Goal: Information Seeking & Learning: Learn about a topic

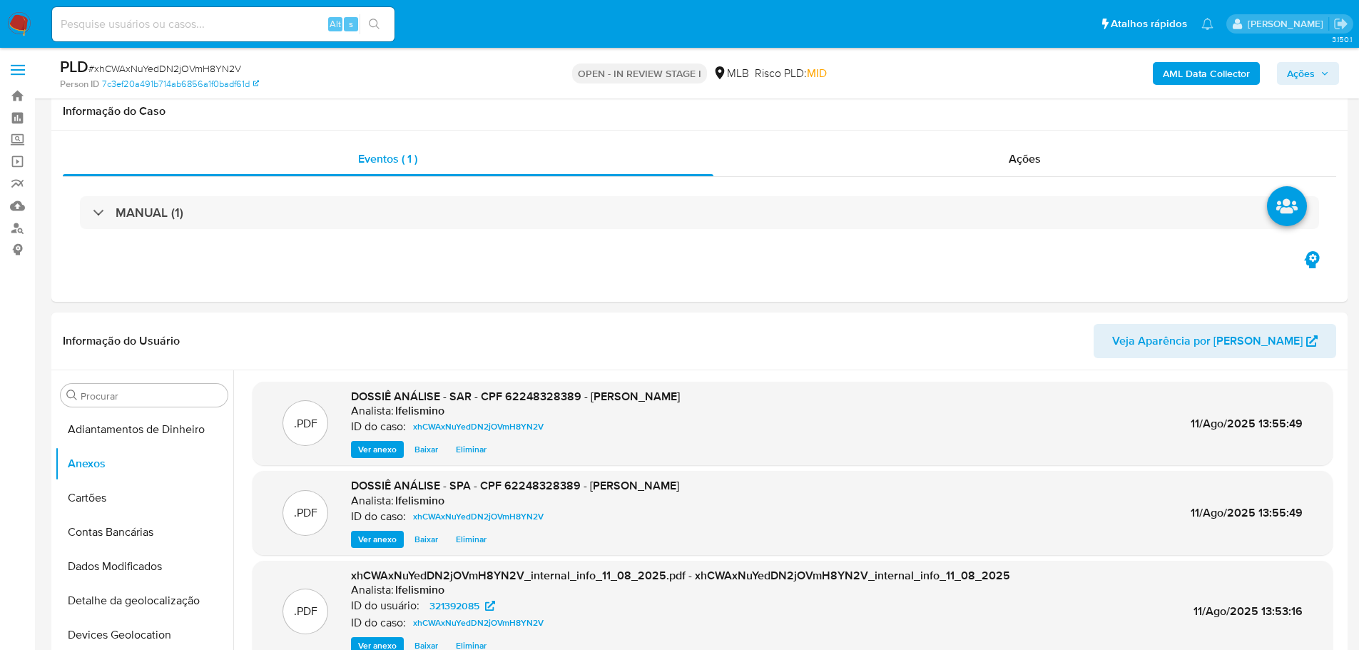
select select "10"
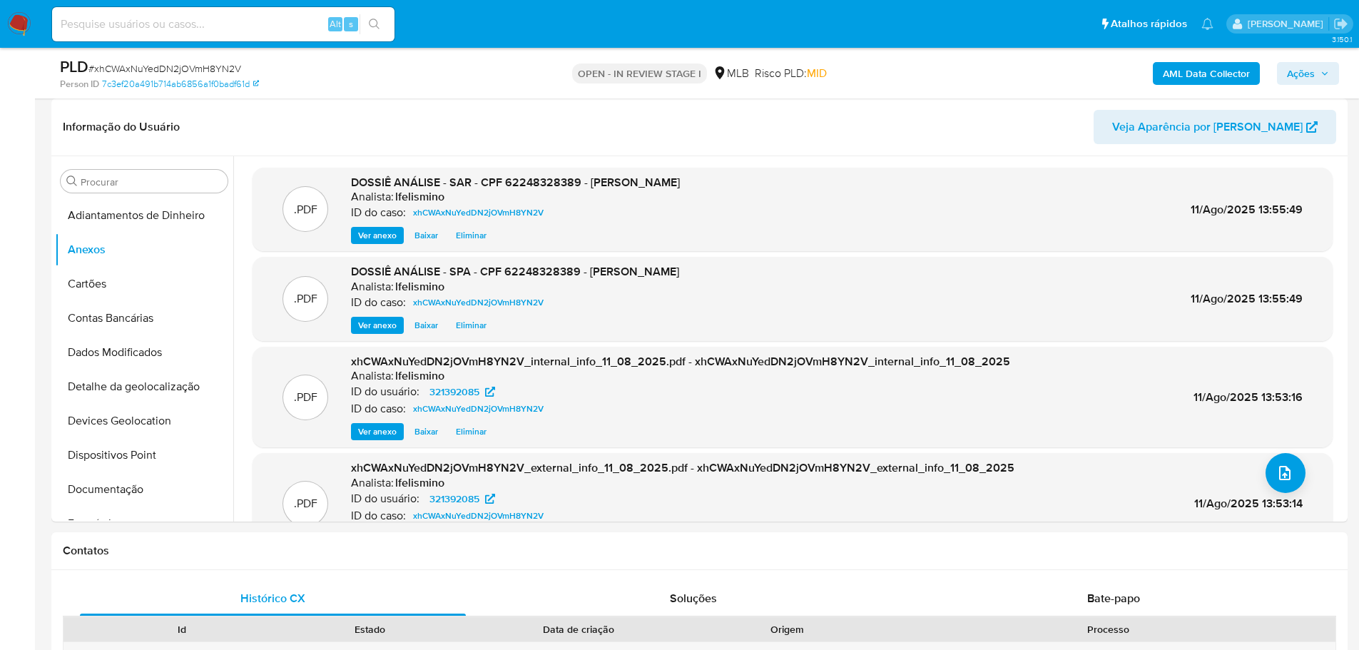
scroll to position [214, 0]
click at [198, 23] on input at bounding box center [223, 24] width 342 height 19
paste input "aaqIDXpFIuythCdWzHYwcoBy"
type input "aaqIDXpFIuythCdWzHYwcoBy"
click at [384, 28] on button "search-icon" at bounding box center [374, 24] width 29 height 20
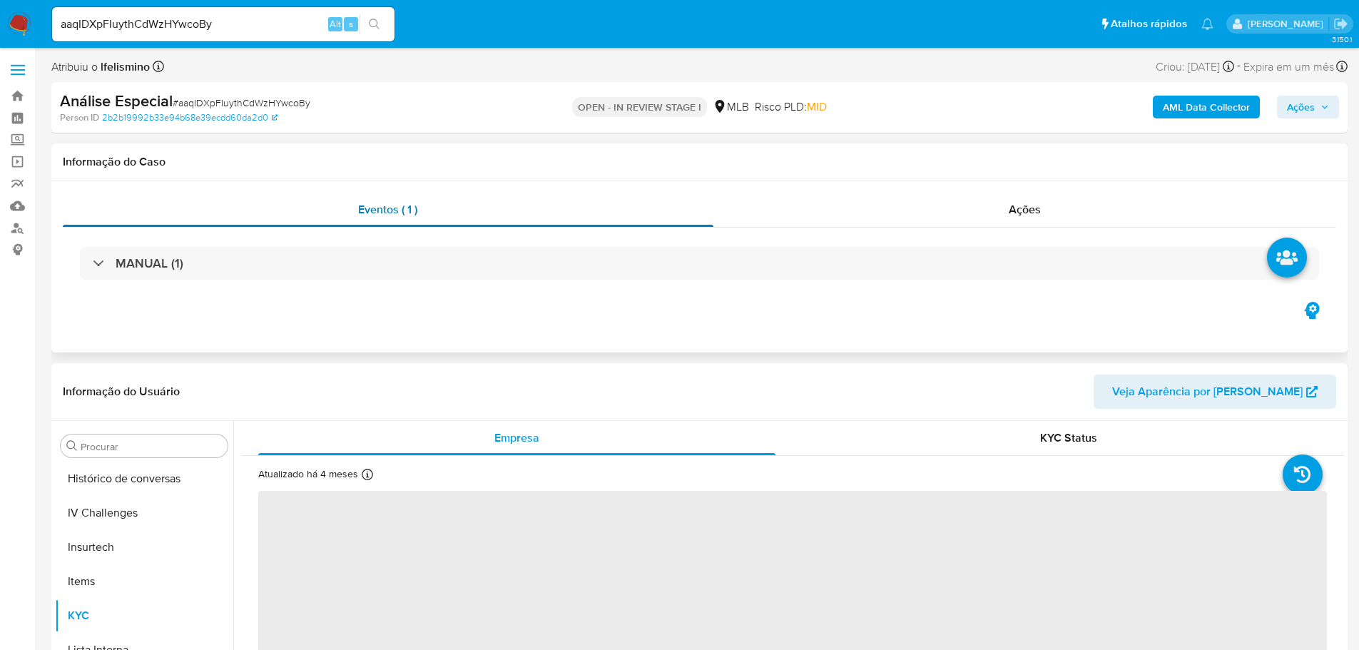
scroll to position [603, 0]
select select "10"
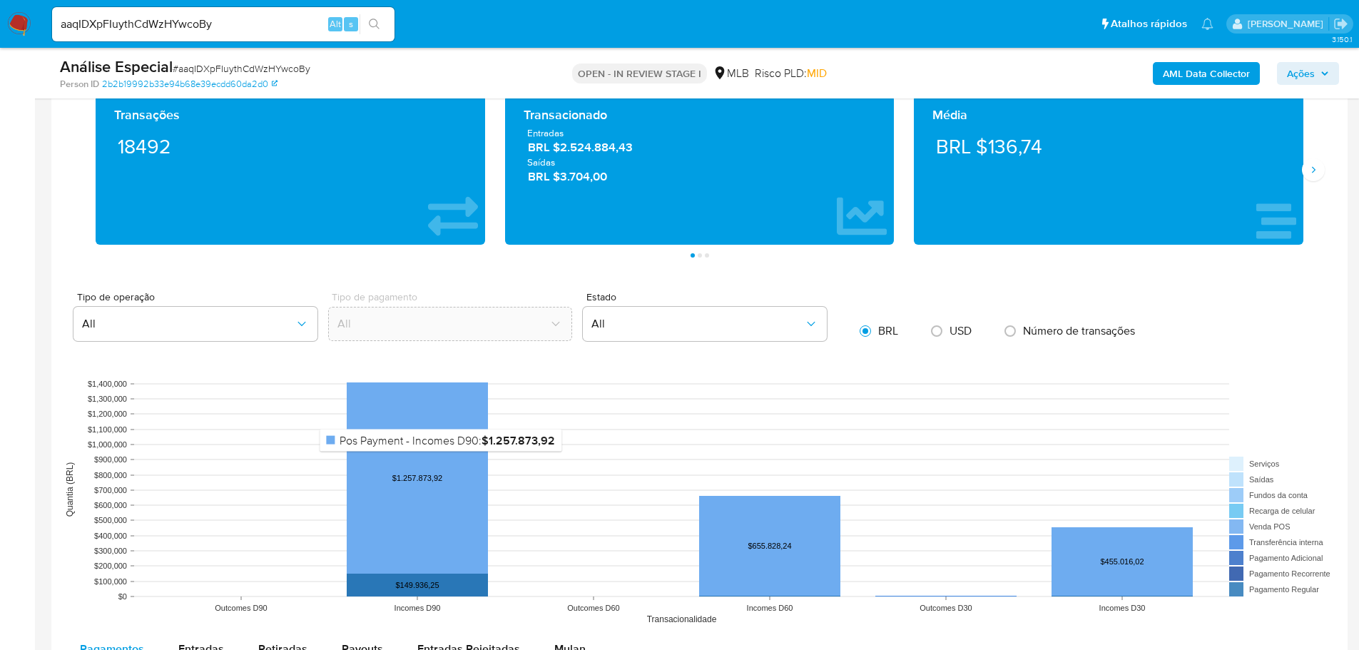
scroll to position [1284, 0]
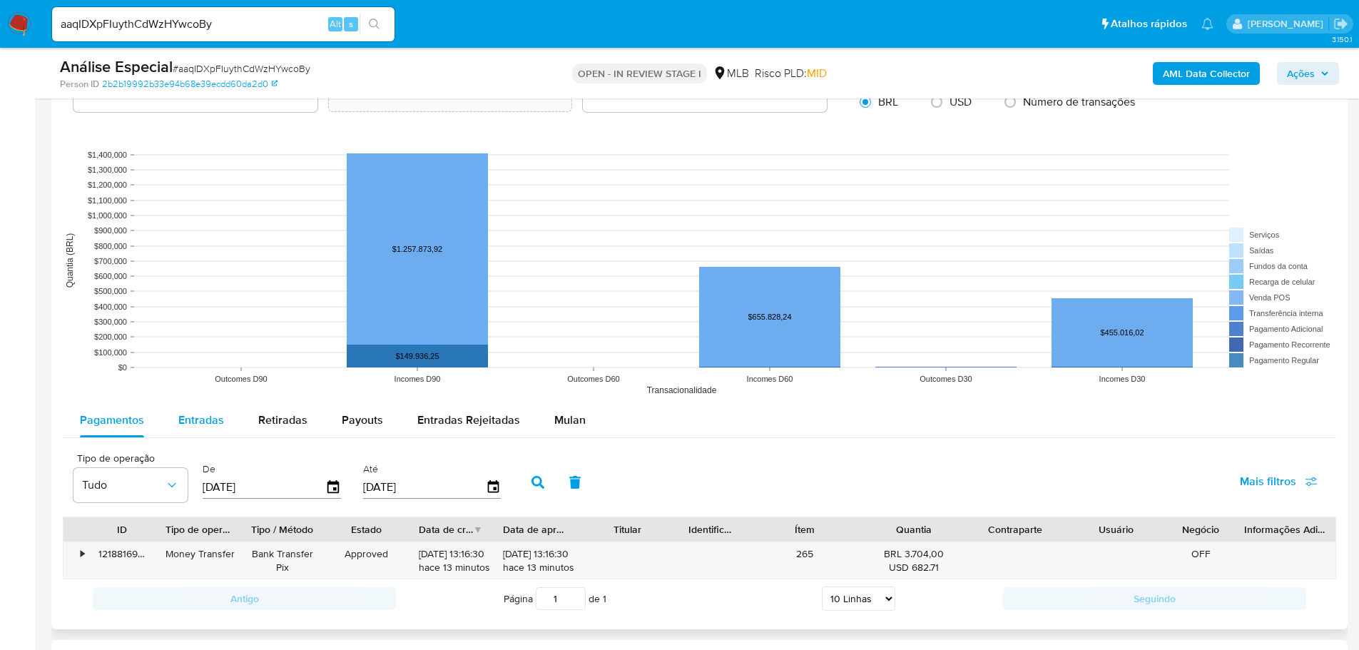
drag, startPoint x: 210, startPoint y: 407, endPoint x: 214, endPoint y: 417, distance: 11.3
click at [210, 409] on div "Entradas" at bounding box center [201, 420] width 46 height 34
select select "10"
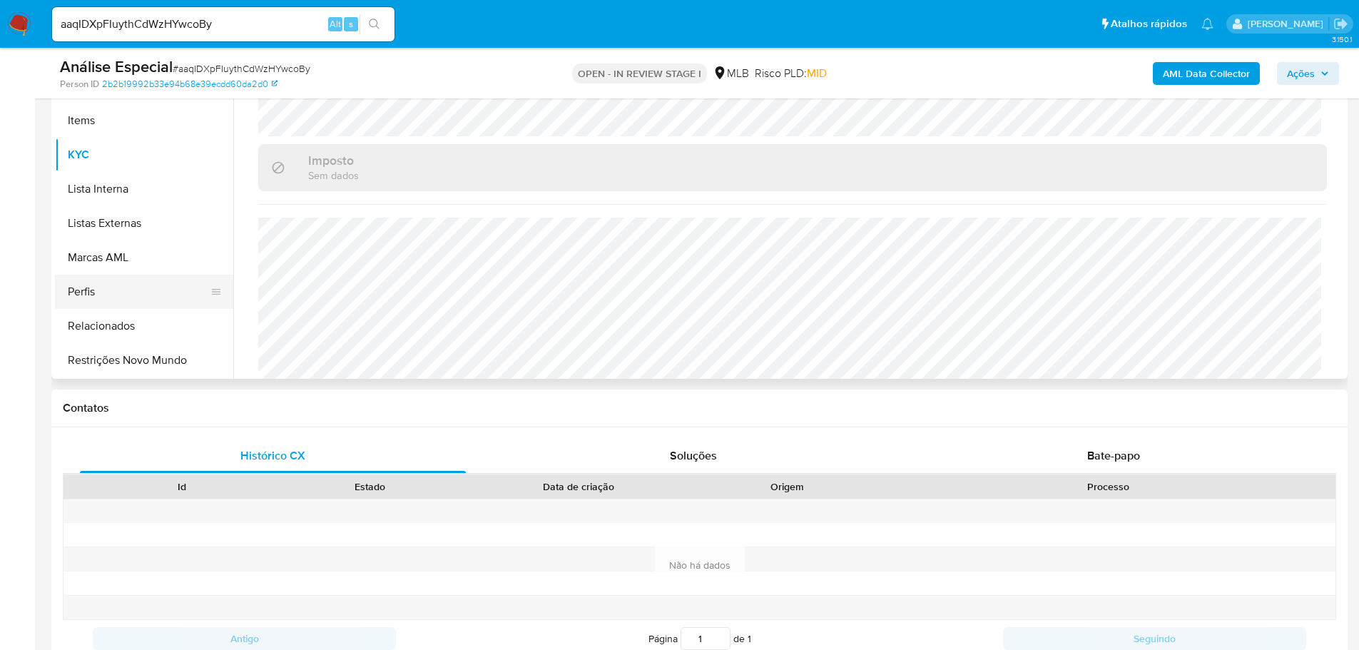
scroll to position [246, 0]
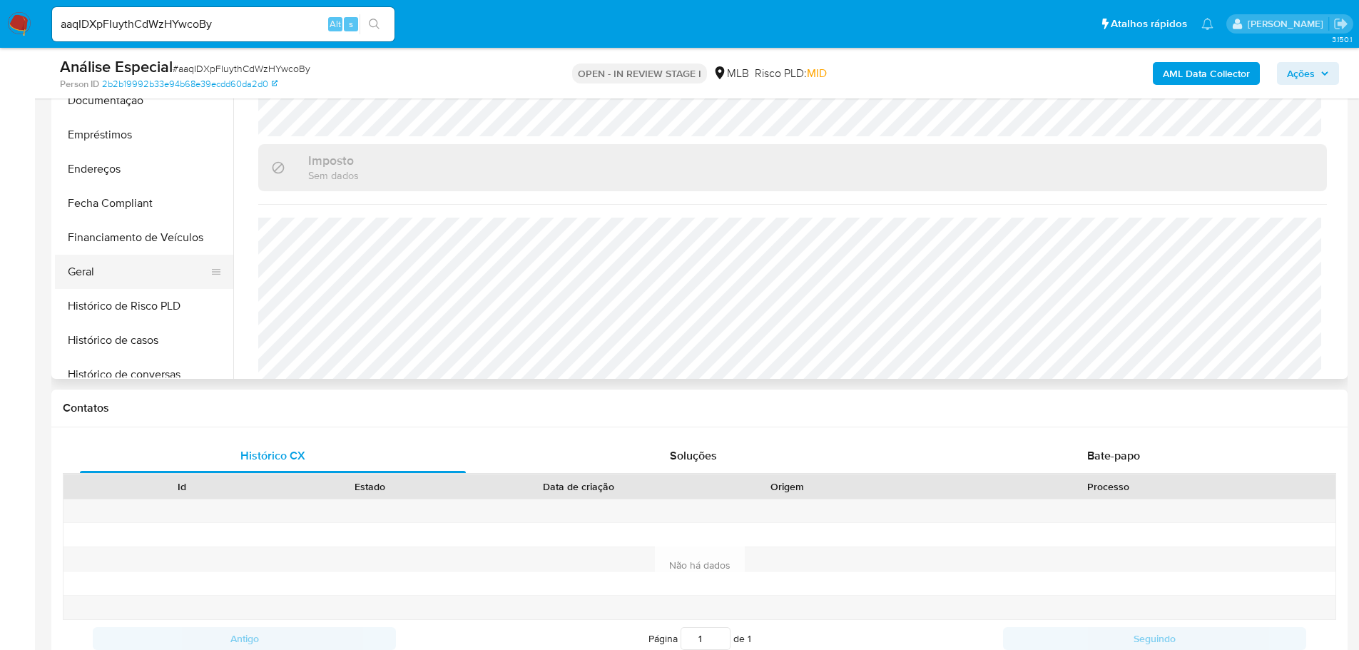
click at [155, 283] on button "Geral" at bounding box center [138, 272] width 167 height 34
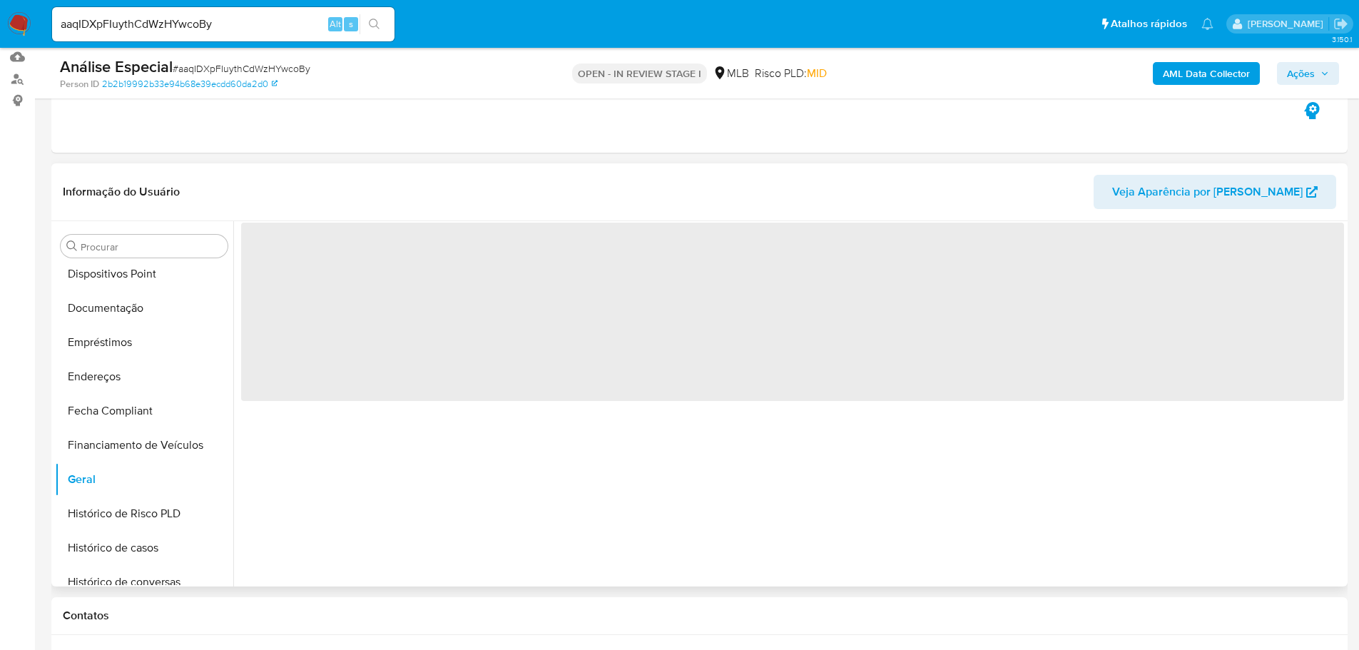
scroll to position [143, 0]
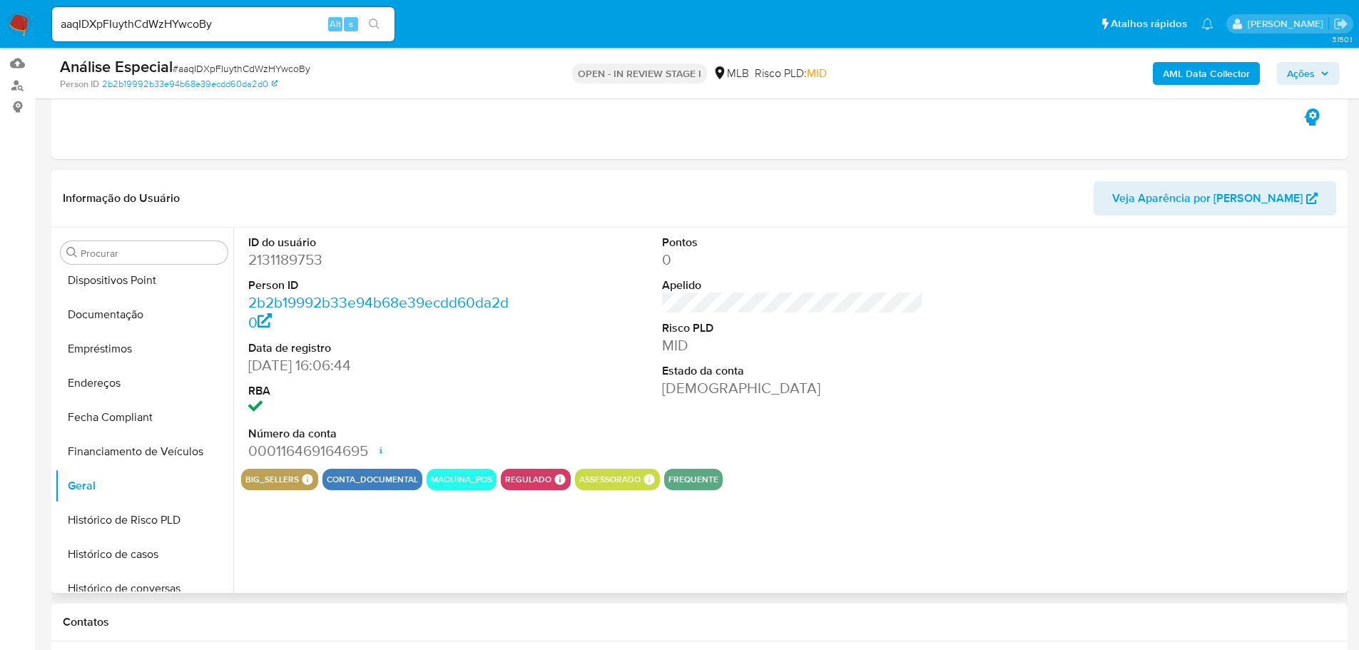
click at [305, 253] on dd "2131189753" at bounding box center [379, 260] width 262 height 20
copy dd "2131189753"
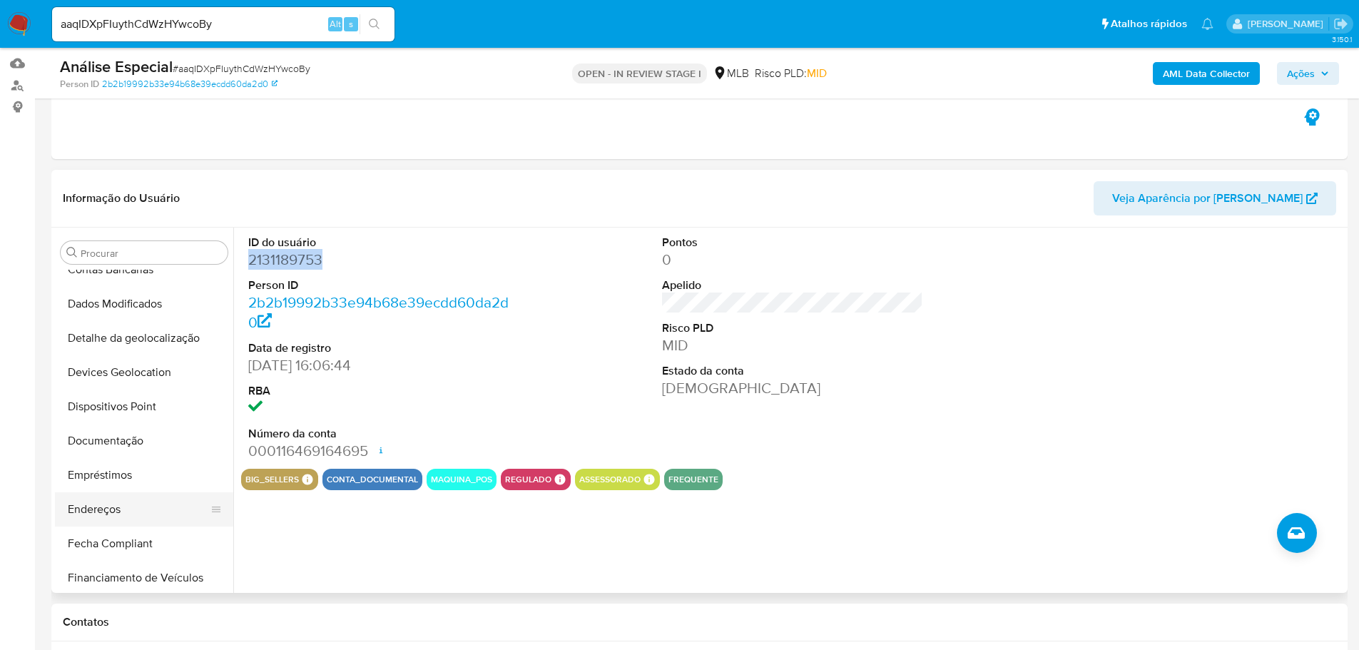
scroll to position [0, 0]
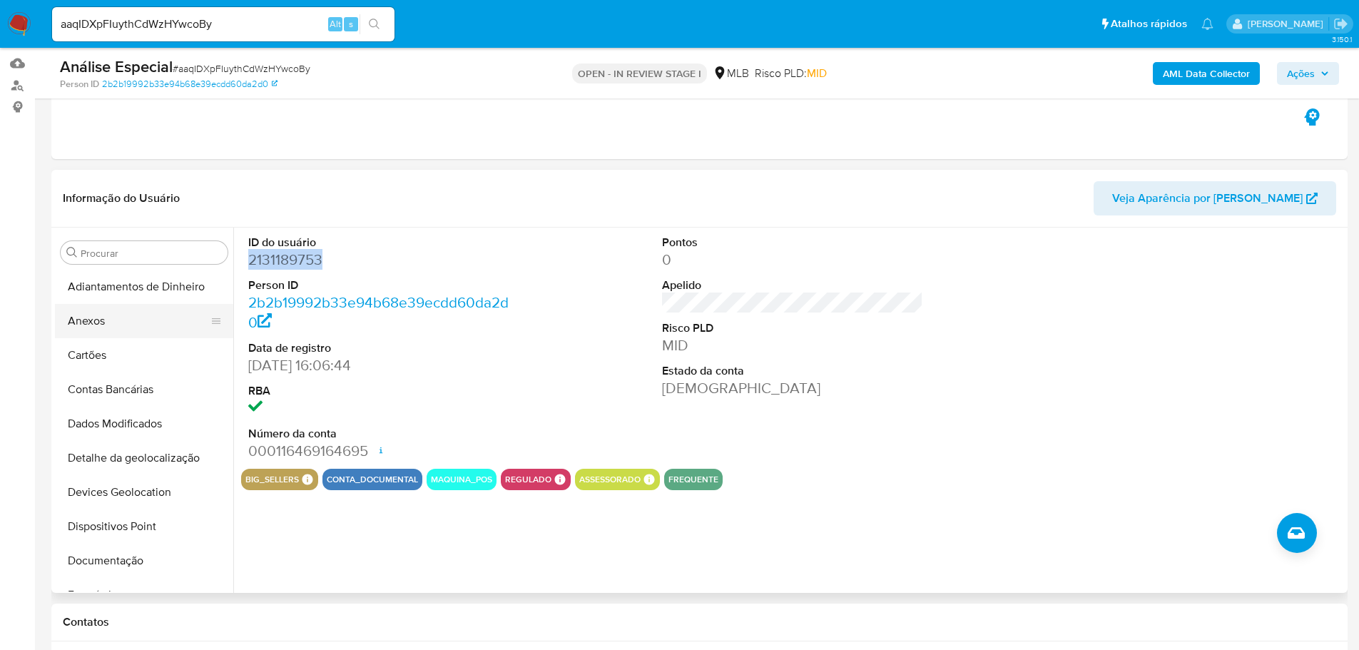
click at [106, 315] on button "Anexos" at bounding box center [138, 321] width 167 height 34
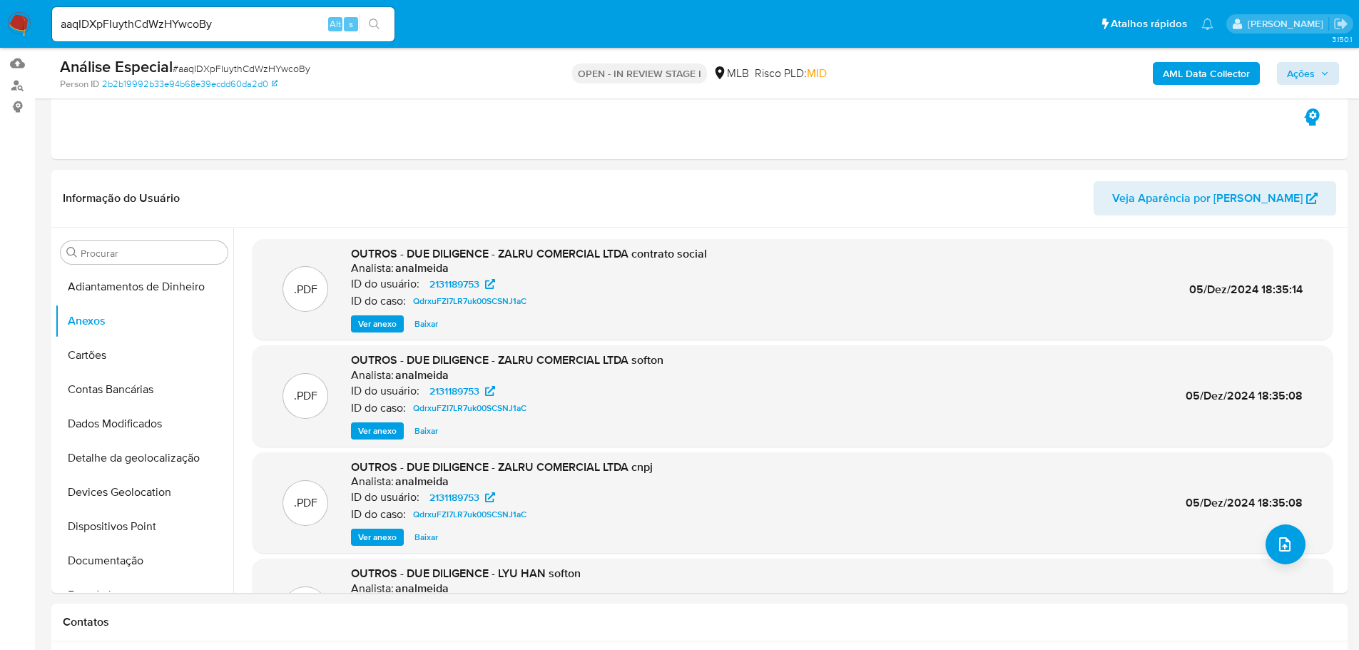
click at [1305, 68] on div "AML Data Collector Ações" at bounding box center [1128, 73] width 422 height 34
click at [1310, 59] on div "AML Data Collector Ações" at bounding box center [1128, 73] width 422 height 34
click at [1307, 76] on span "Ações" at bounding box center [1301, 73] width 28 height 23
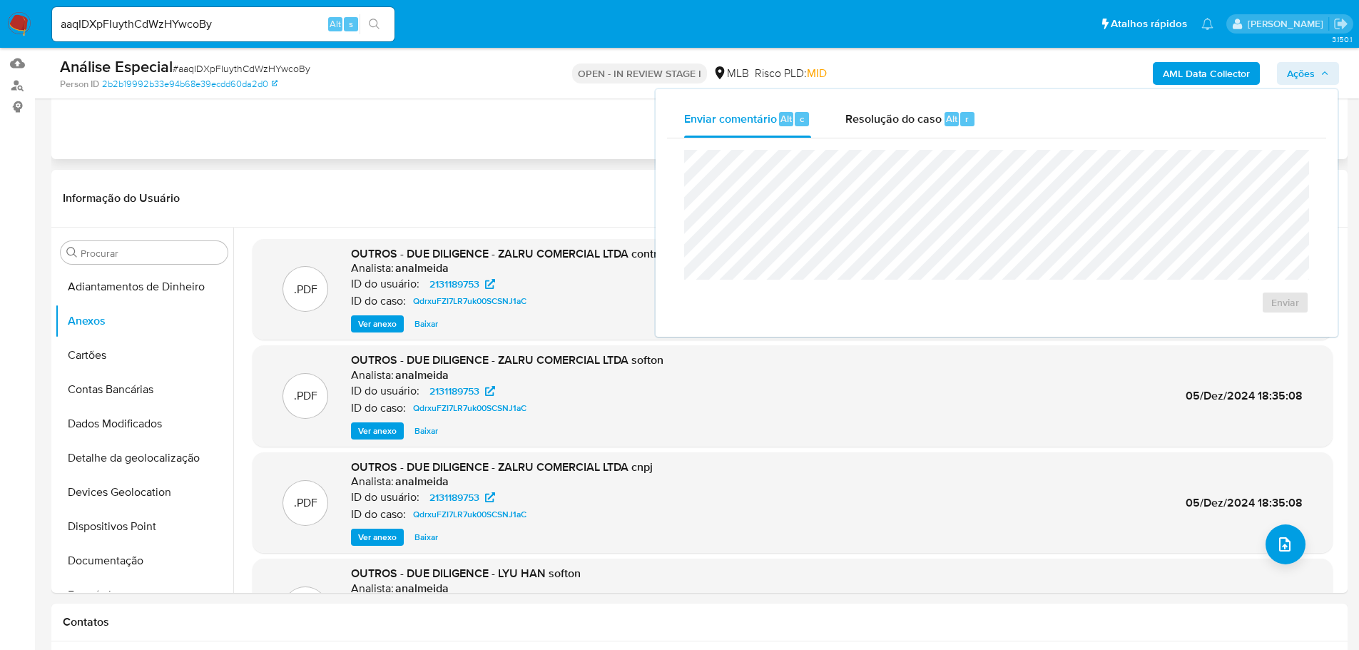
drag, startPoint x: 506, startPoint y: 119, endPoint x: 515, endPoint y: 122, distance: 9.0
click at [511, 121] on div "Eventos ( 1 ) Ações MANUAL (1)" at bounding box center [699, 73] width 1296 height 171
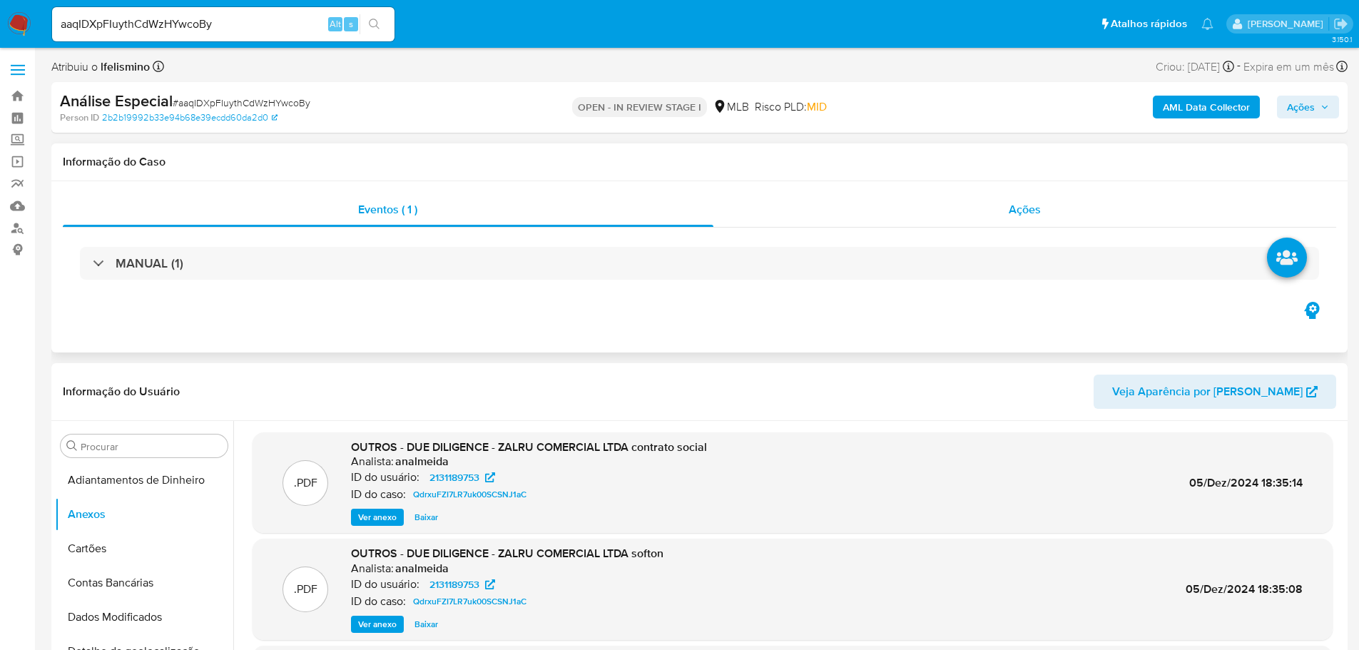
click at [999, 212] on div "Ações" at bounding box center [1024, 210] width 623 height 34
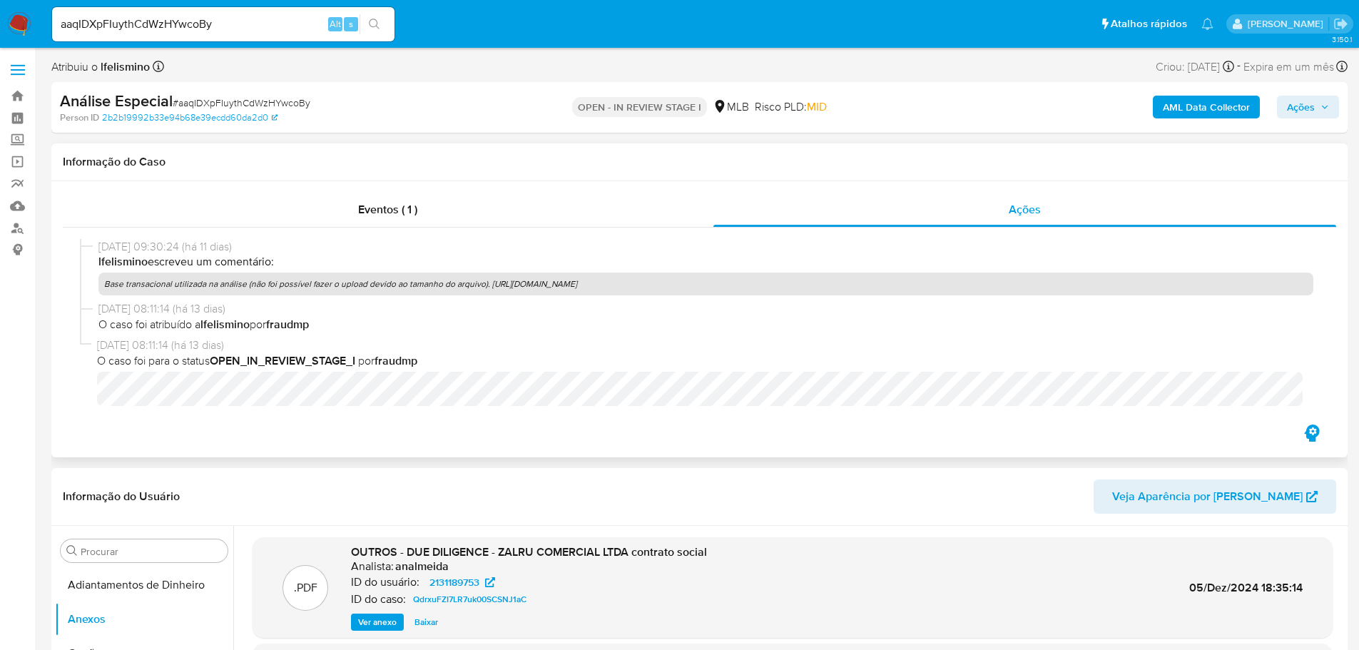
click at [491, 268] on p "lfelismino escreveu um comentário:" at bounding box center [705, 262] width 1215 height 16
click at [1221, 114] on b "AML Data Collector" at bounding box center [1206, 107] width 87 height 23
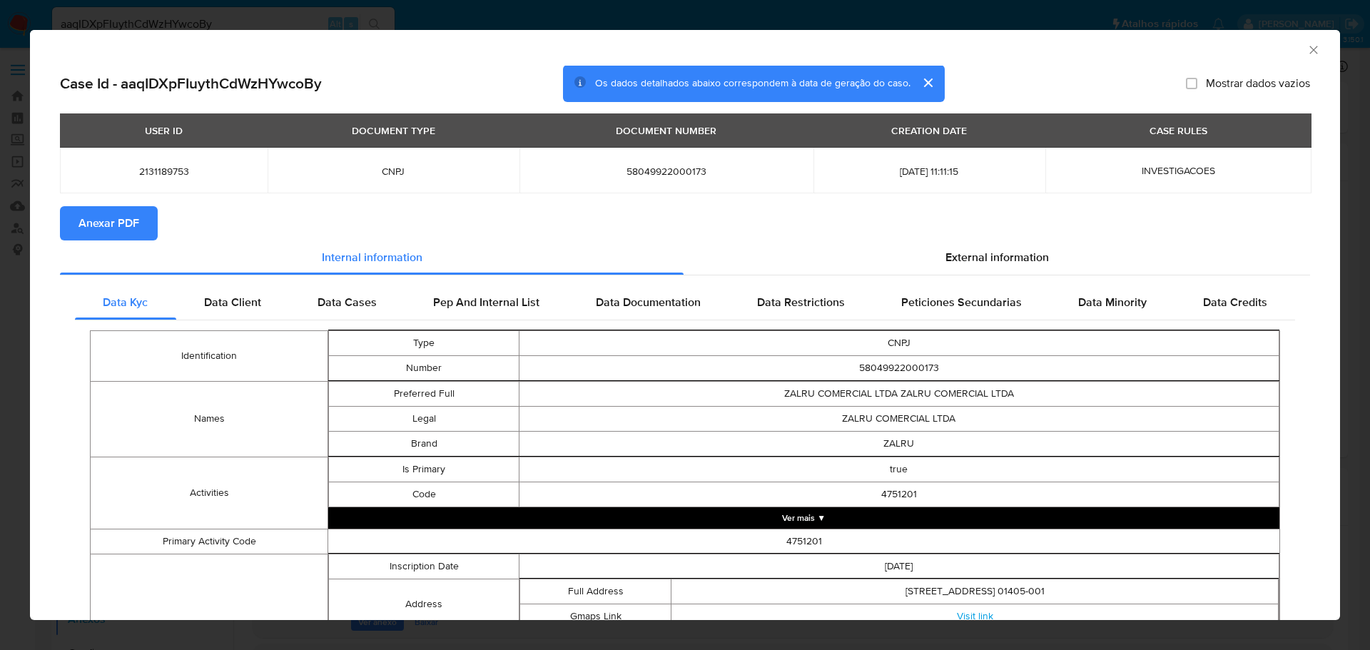
click at [103, 228] on span "Anexar PDF" at bounding box center [108, 223] width 61 height 31
click at [1309, 49] on icon "Fechar a janela" at bounding box center [1313, 50] width 8 height 8
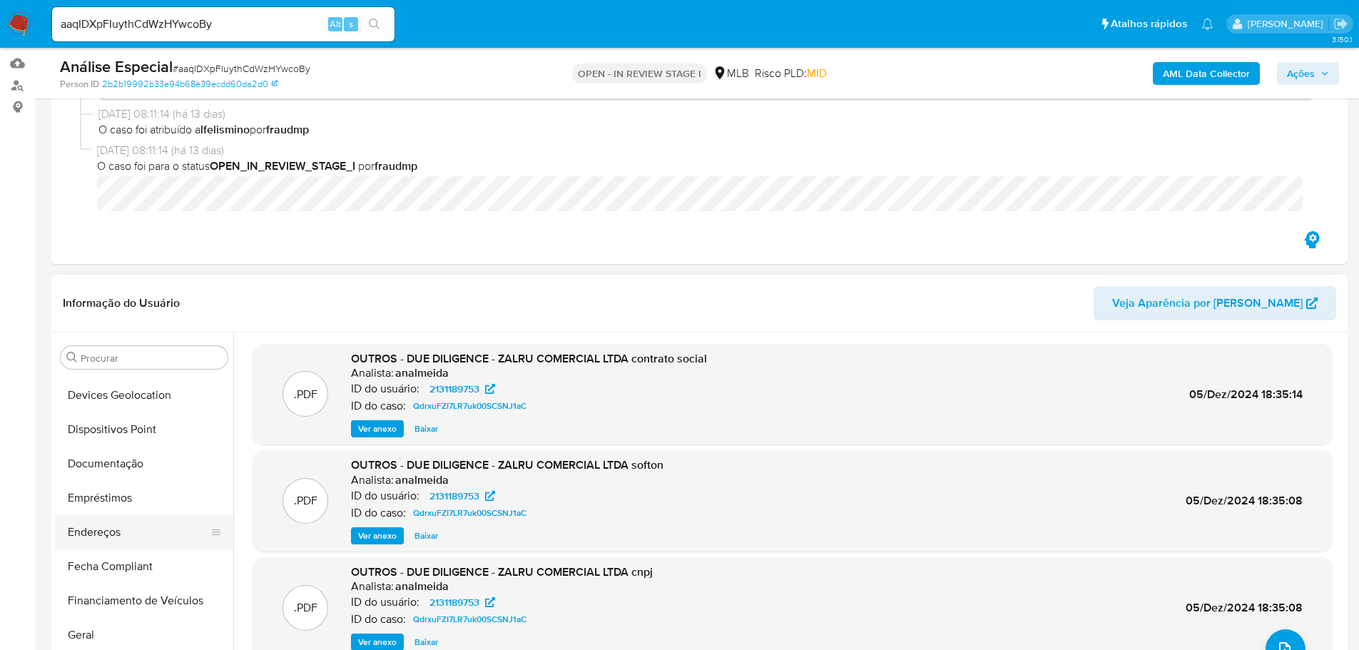
scroll to position [214, 0]
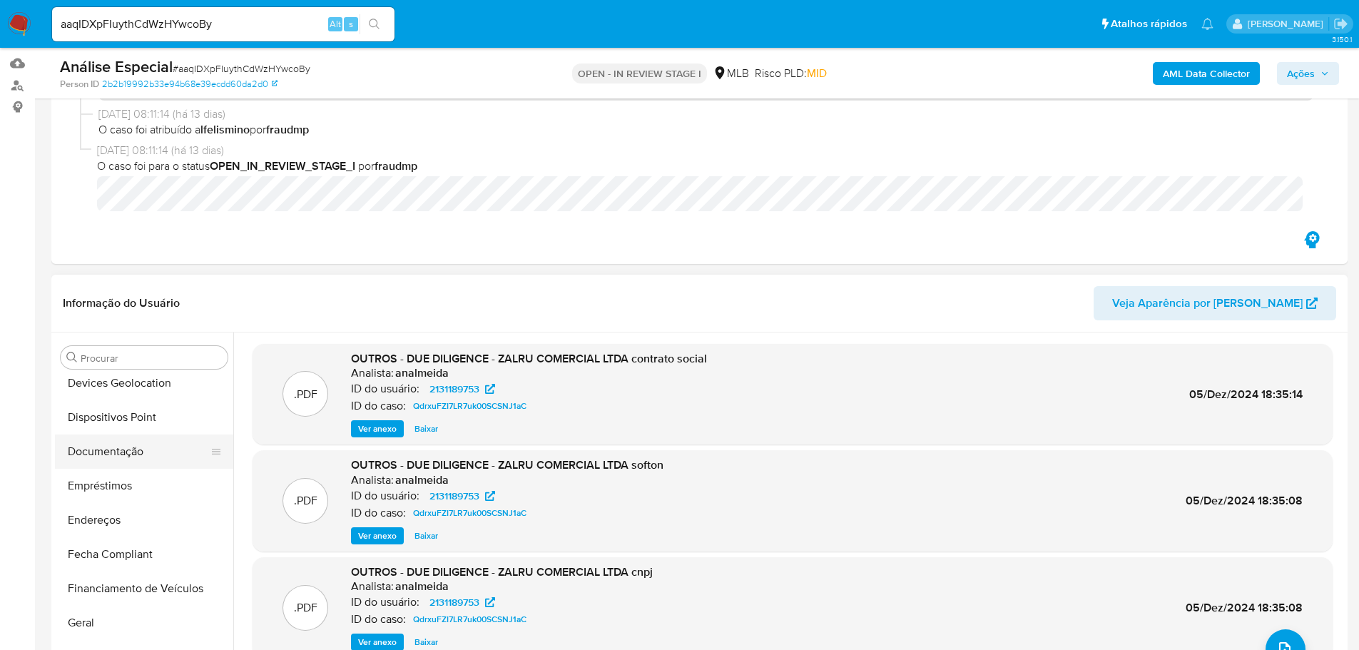
click at [178, 454] on button "Documentação" at bounding box center [138, 451] width 167 height 34
